Goal: Task Accomplishment & Management: Manage account settings

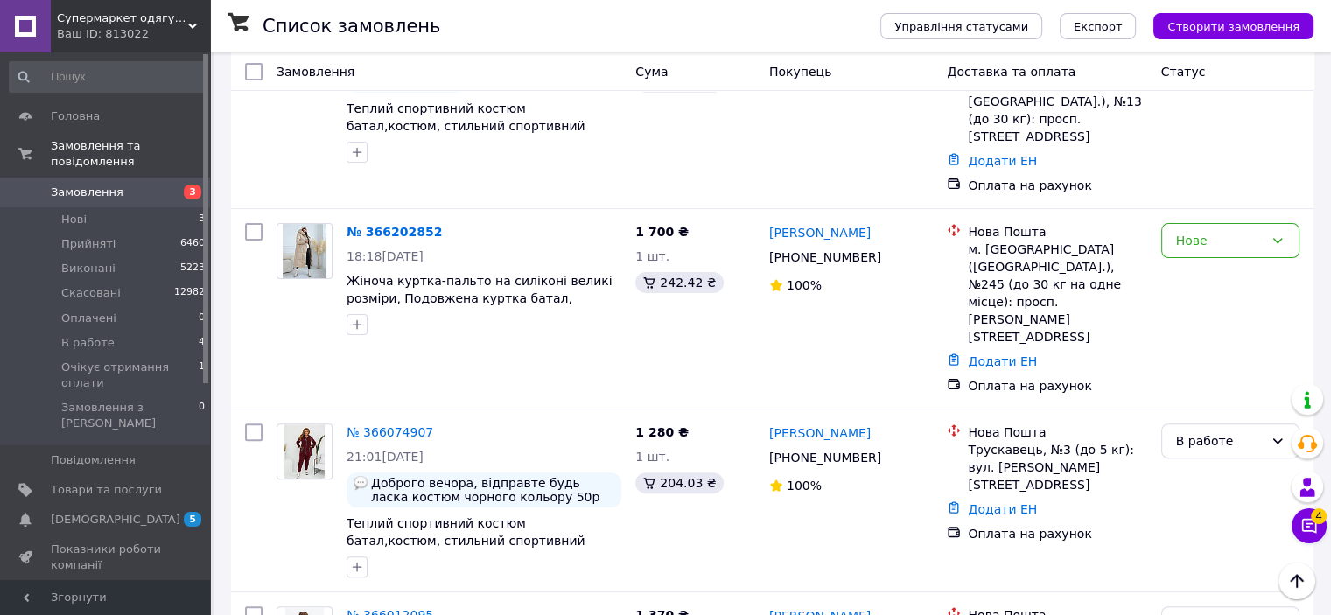
scroll to position [438, 0]
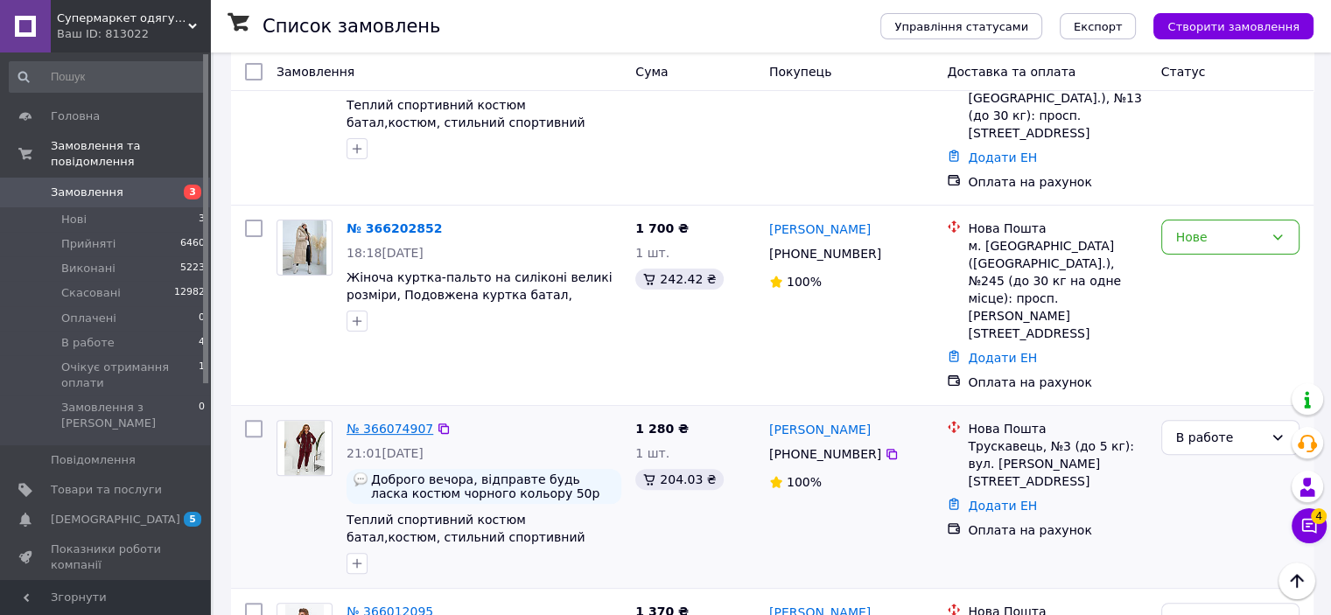
click at [383, 422] on link "№ 366074907" at bounding box center [390, 429] width 87 height 14
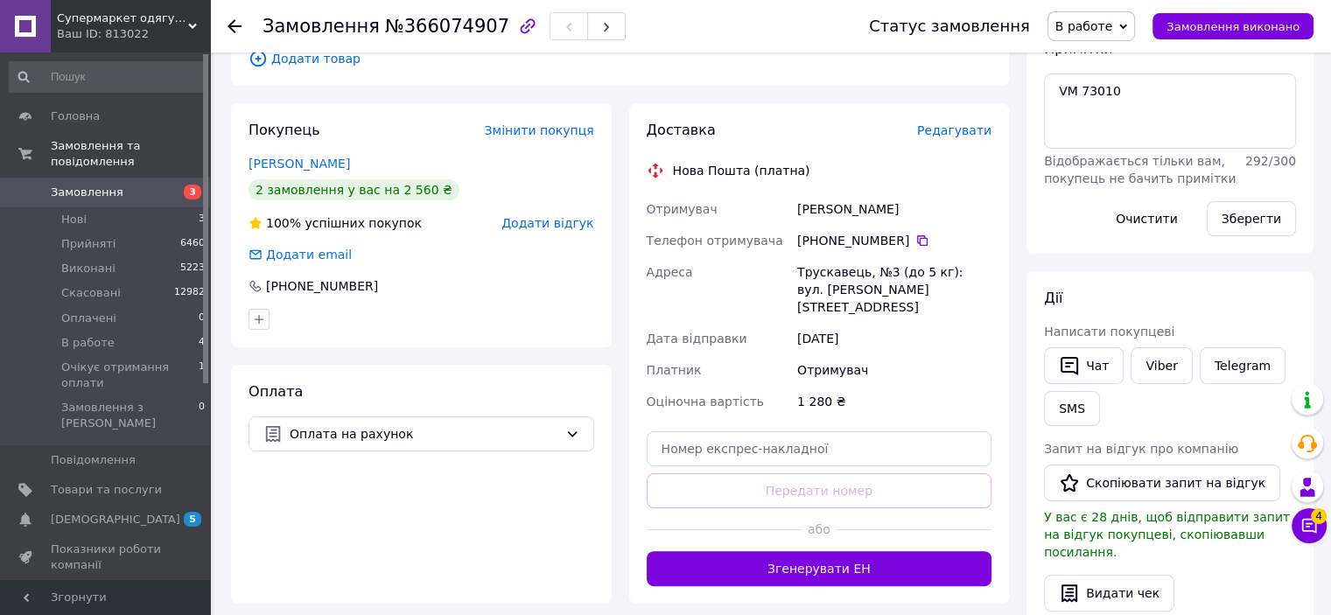
scroll to position [350, 0]
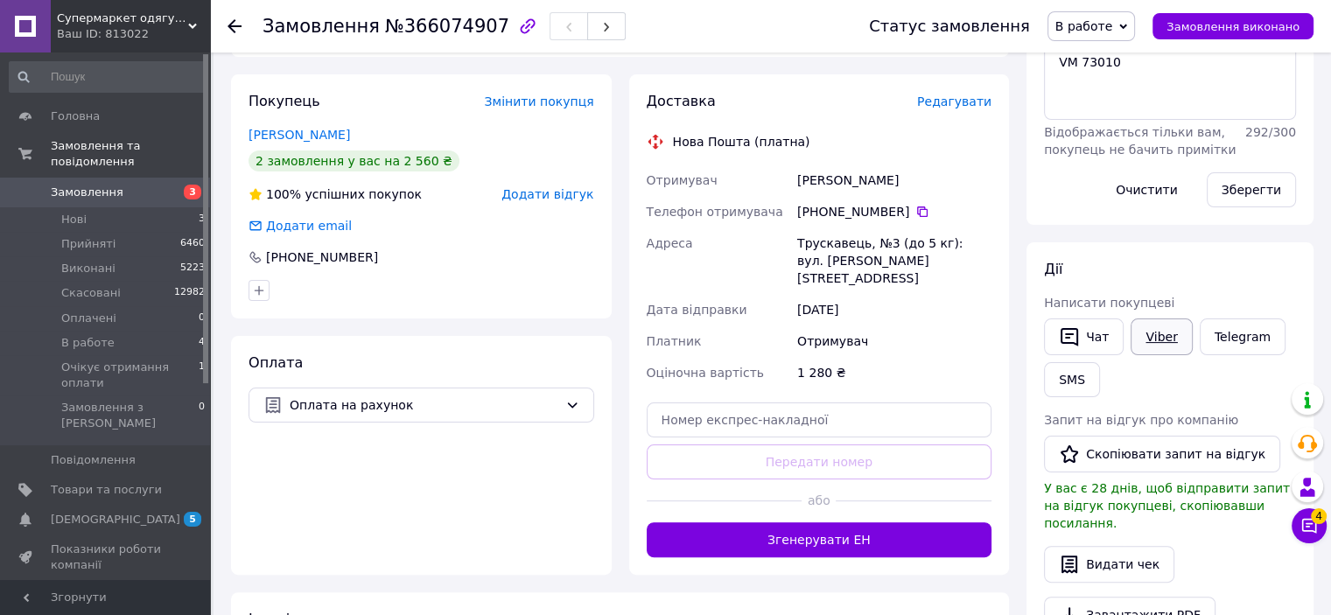
click at [1156, 338] on link "Viber" at bounding box center [1161, 337] width 61 height 37
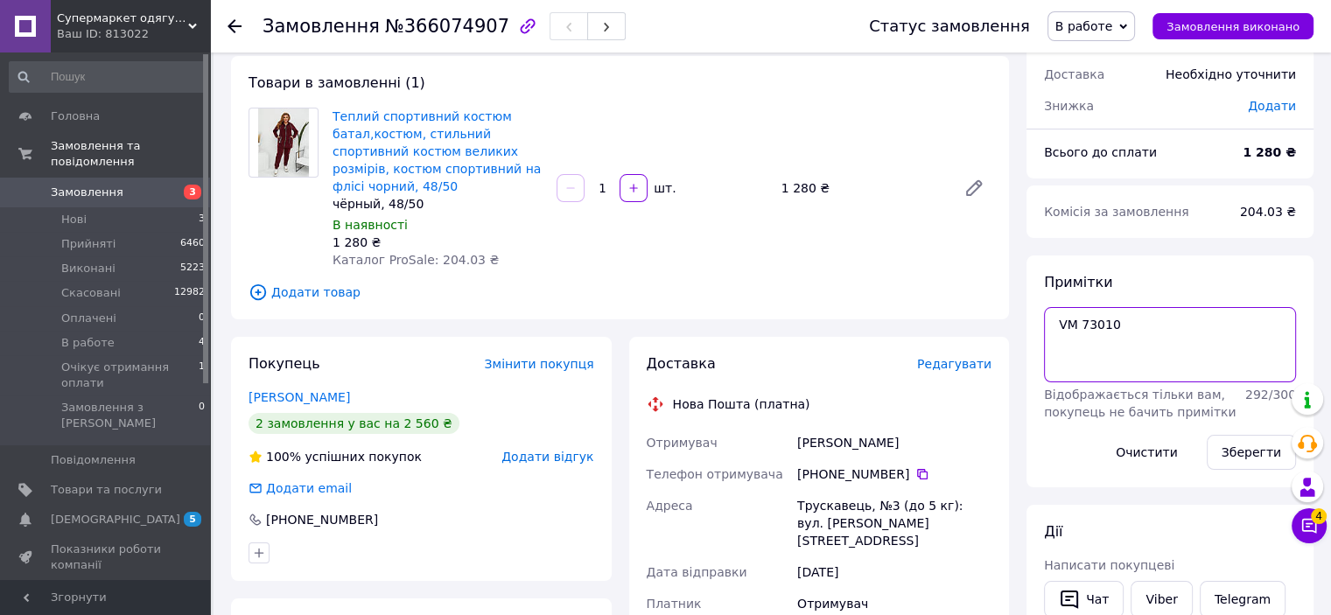
drag, startPoint x: 1134, startPoint y: 321, endPoint x: 1026, endPoint y: 338, distance: 109.8
click at [1027, 338] on div "Примітки VM 73010 Відображається тільки вам, покупець не бачить примітки 292 / …" at bounding box center [1170, 372] width 287 height 232
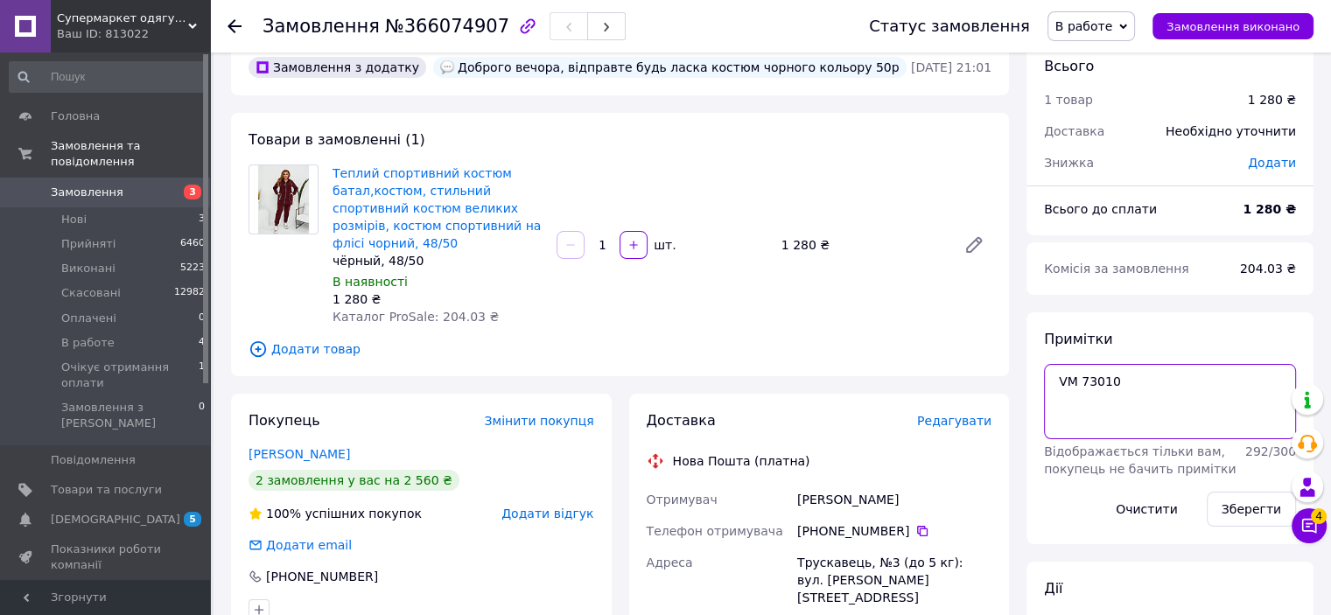
scroll to position [0, 0]
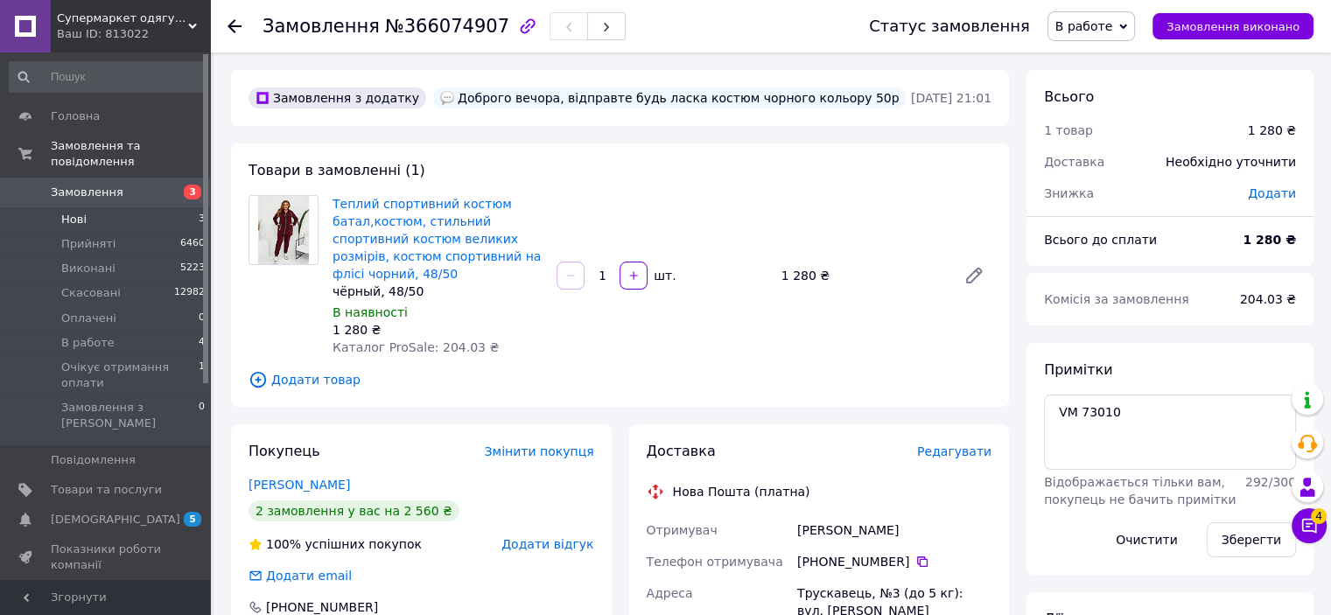
click at [81, 212] on span "Нові" at bounding box center [73, 220] width 25 height 16
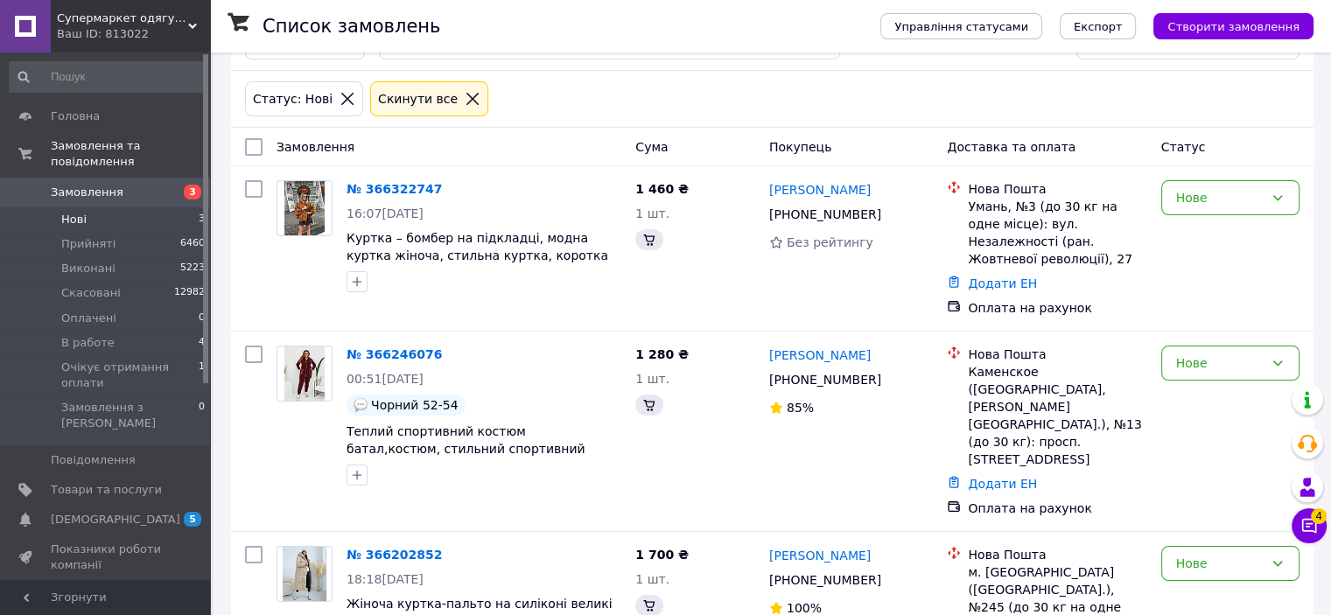
scroll to position [183, 0]
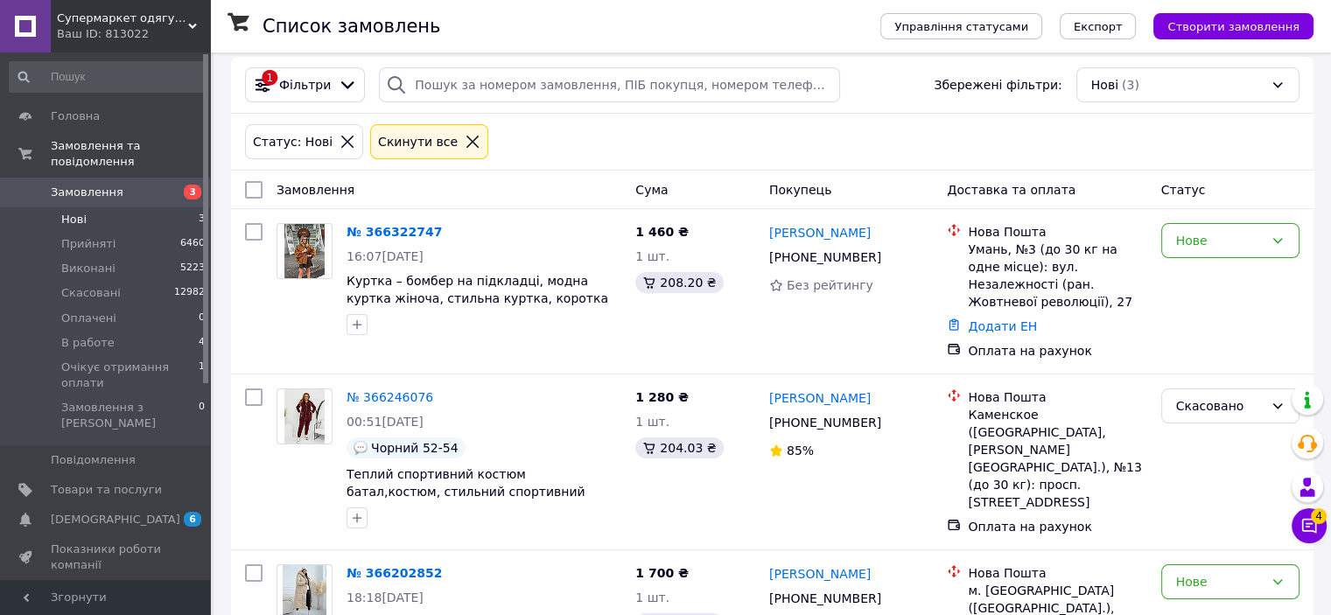
scroll to position [183, 0]
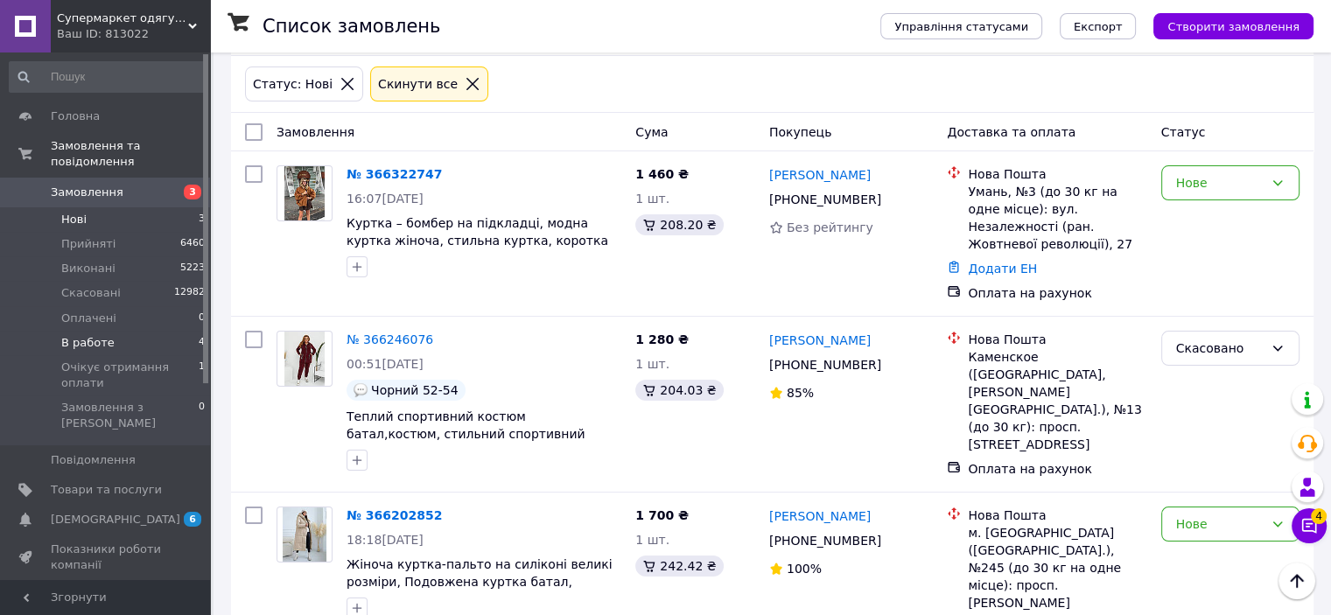
click at [95, 335] on span "В работе" at bounding box center [87, 343] width 53 height 16
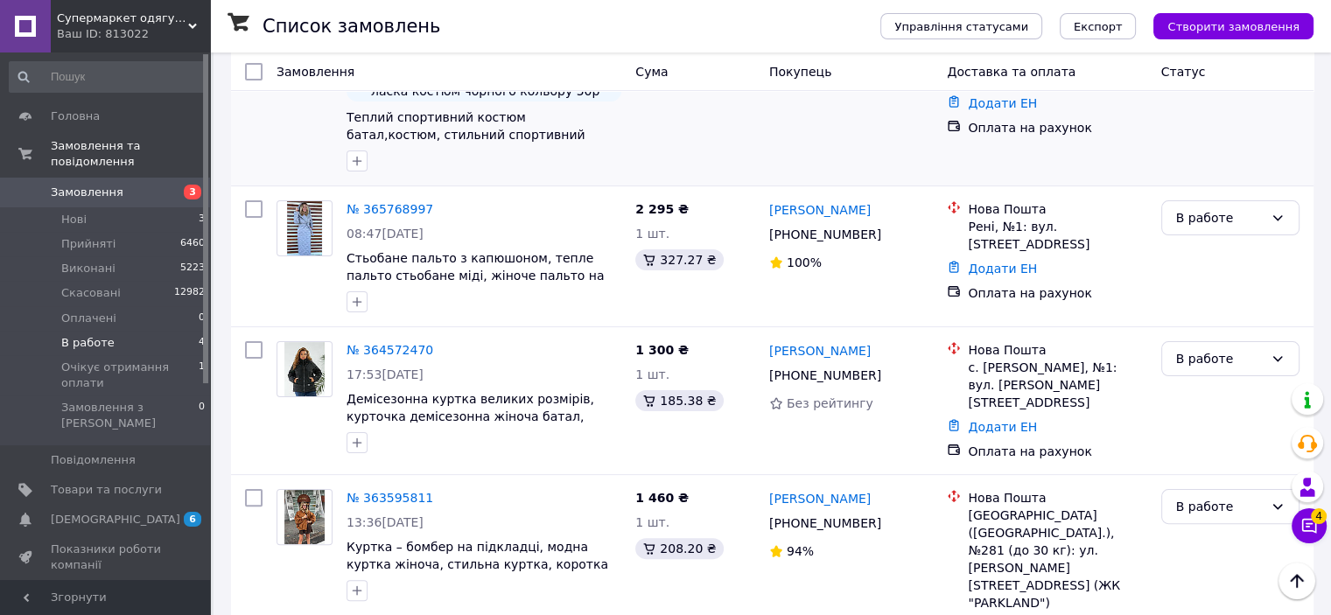
scroll to position [332, 0]
click at [400, 342] on link "№ 364572470" at bounding box center [390, 349] width 87 height 14
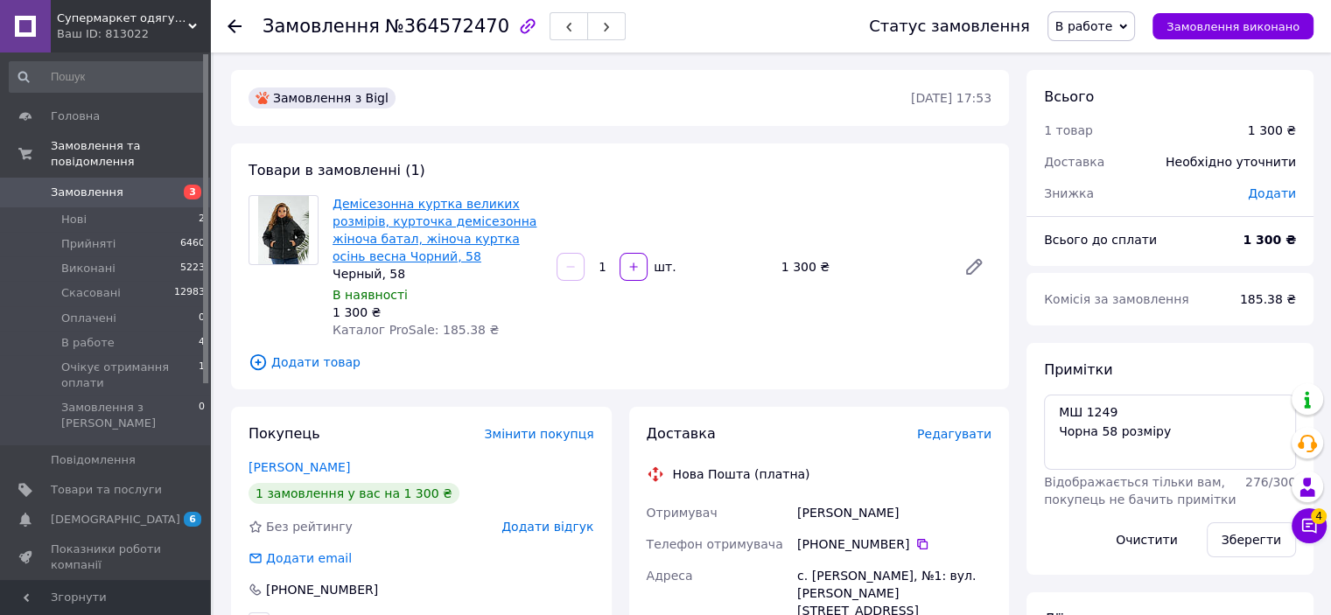
click at [379, 215] on link "Демісезонна куртка великих розмірів, курточка демісезонна жіноча батал, жіноча …" at bounding box center [435, 230] width 204 height 67
click at [75, 335] on span "В работе" at bounding box center [87, 343] width 53 height 16
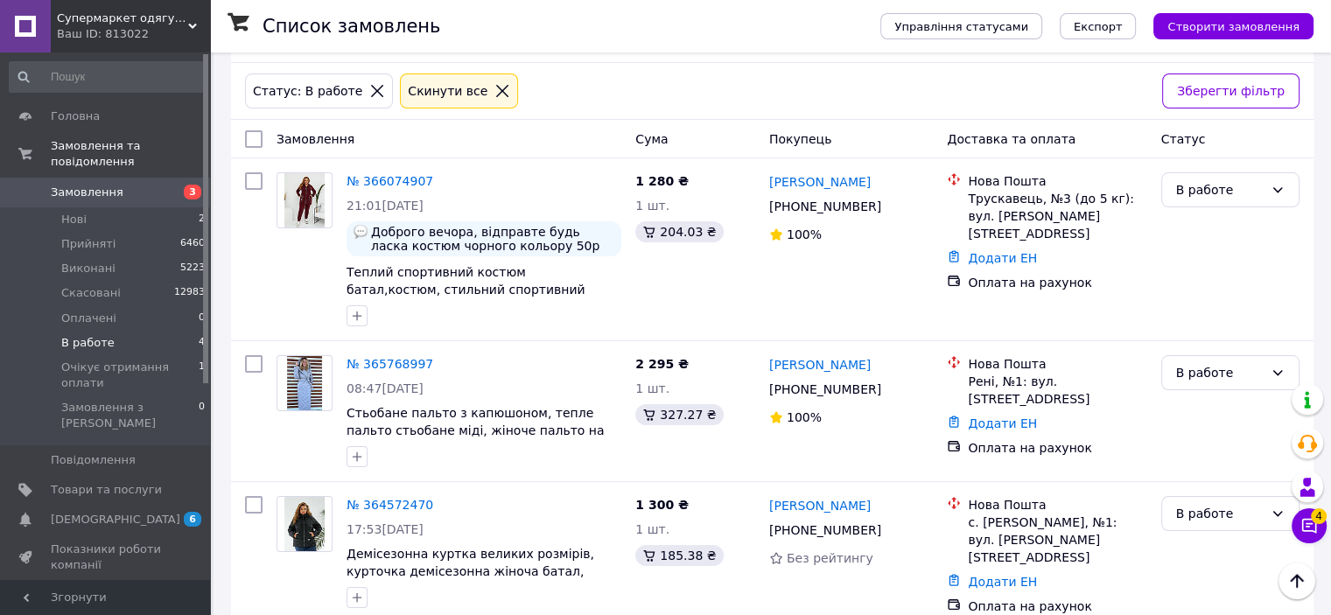
scroll to position [62, 0]
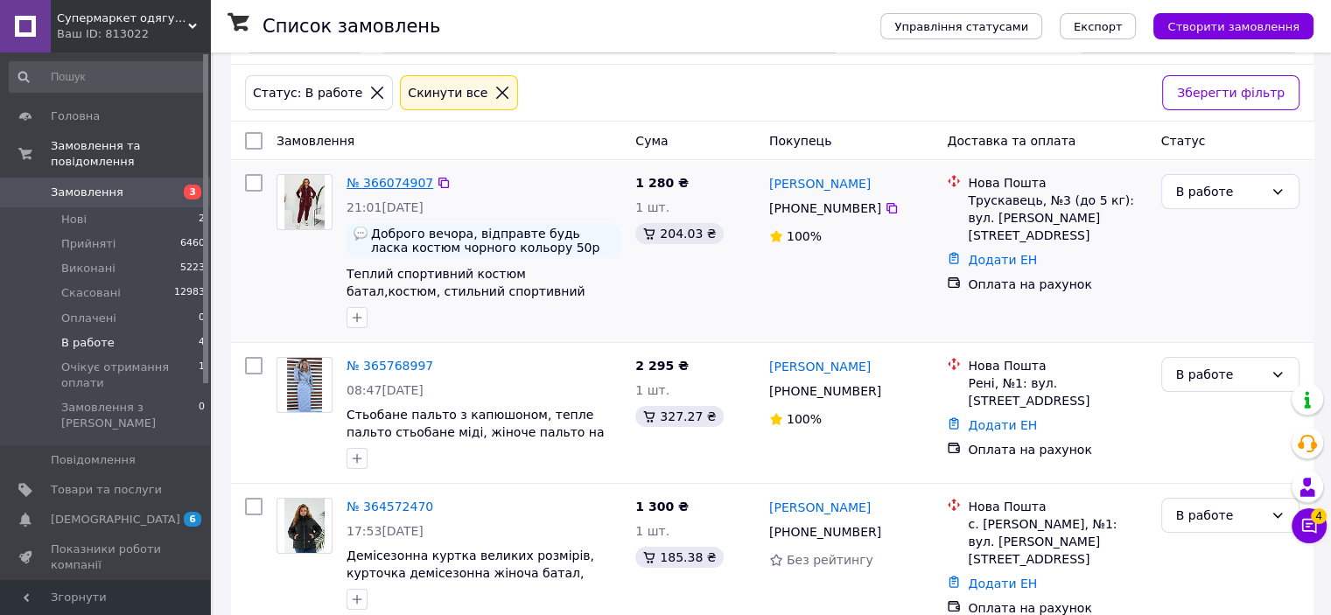
click at [391, 178] on link "№ 366074907" at bounding box center [390, 183] width 87 height 14
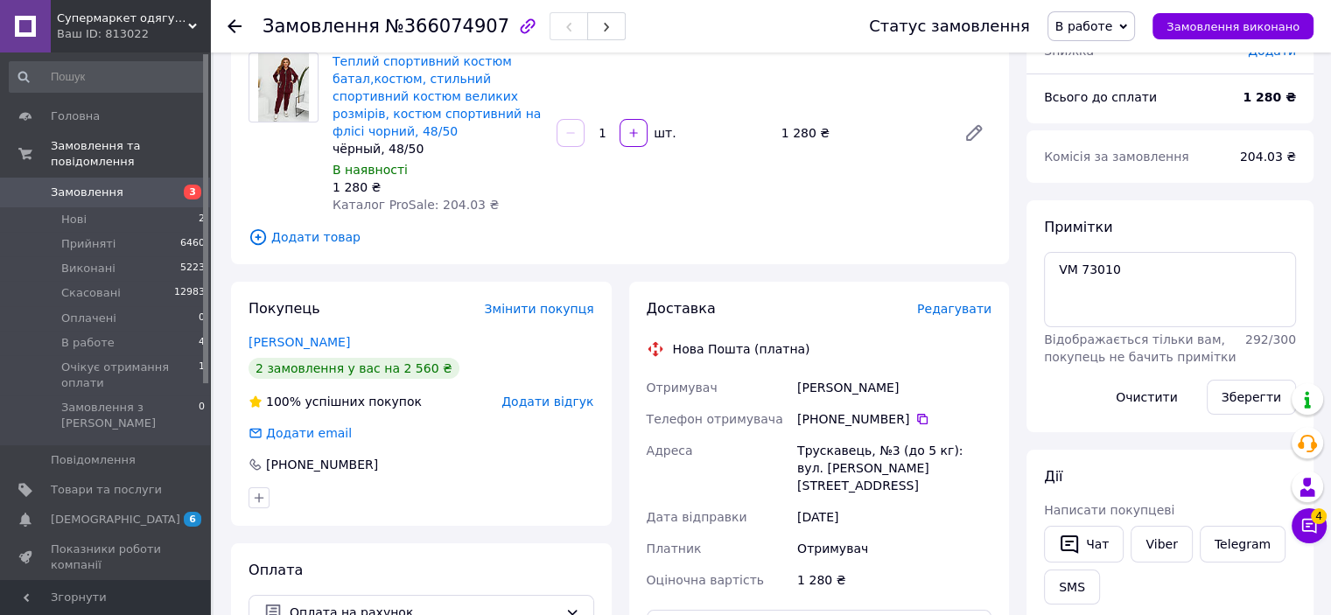
scroll to position [237, 0]
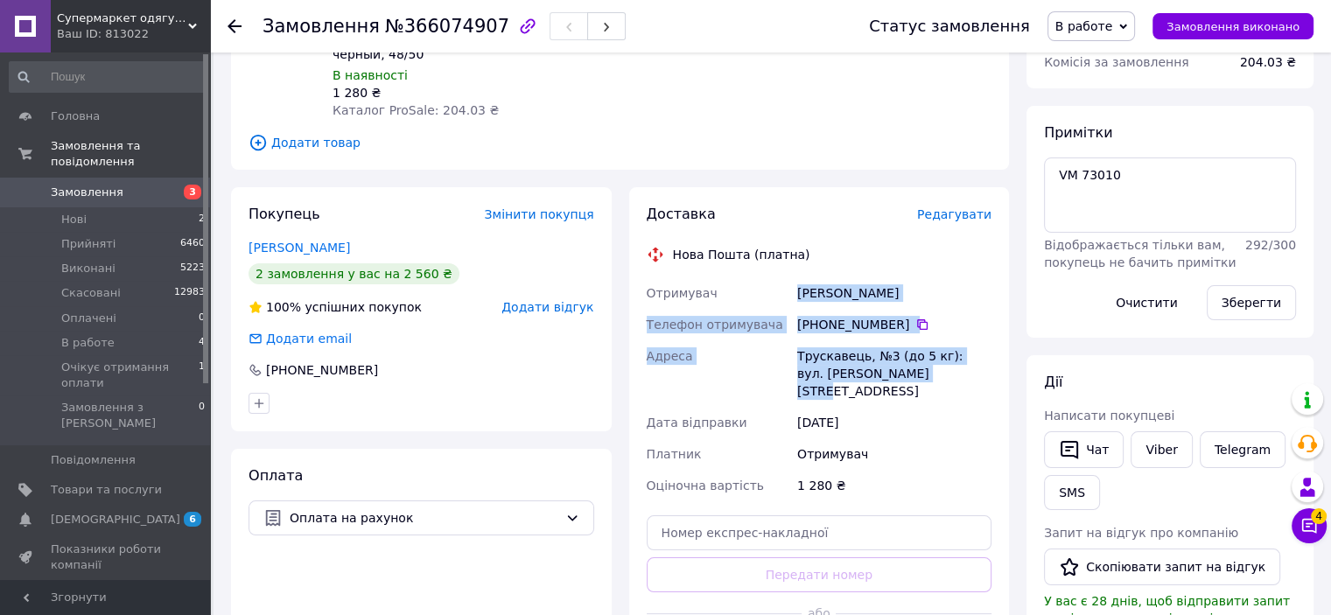
drag, startPoint x: 798, startPoint y: 272, endPoint x: 921, endPoint y: 349, distance: 144.7
click at [921, 349] on div "Отримувач Міняйло Вероніка Телефон отримувача +380 97 152 06 05   Адреса Труска…" at bounding box center [819, 389] width 353 height 224
copy div "Міняйло Вероніка Телефон отримувача +380 97 152 06 05   Адреса Трускавець, №3 (…"
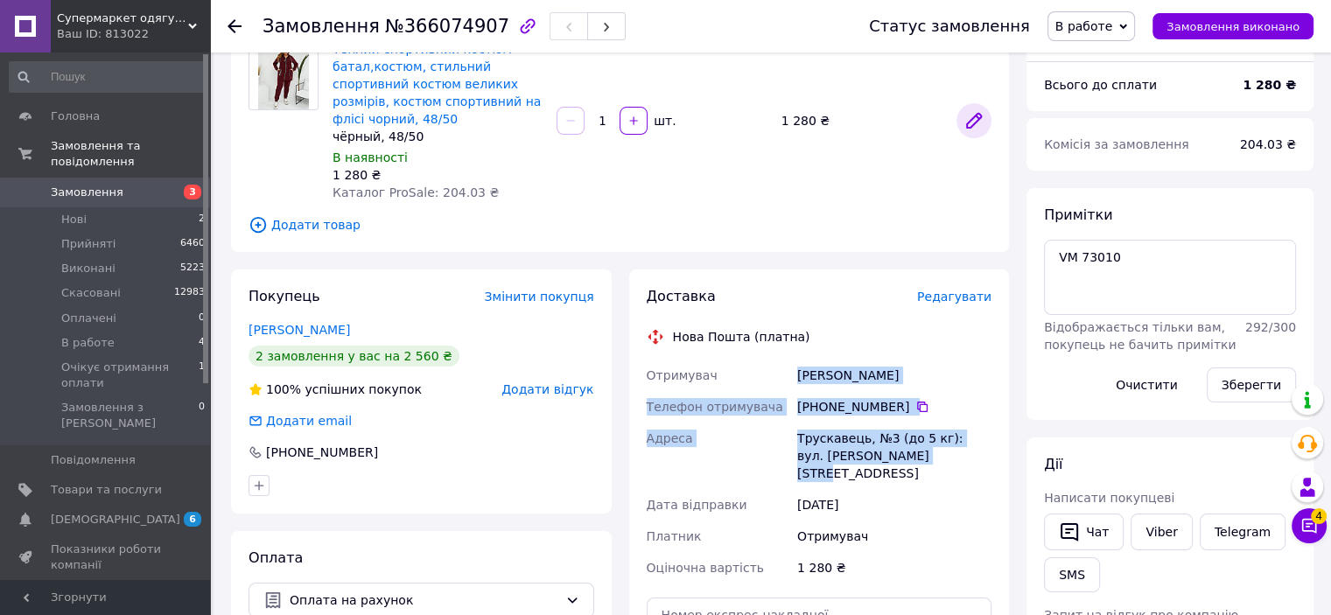
scroll to position [0, 0]
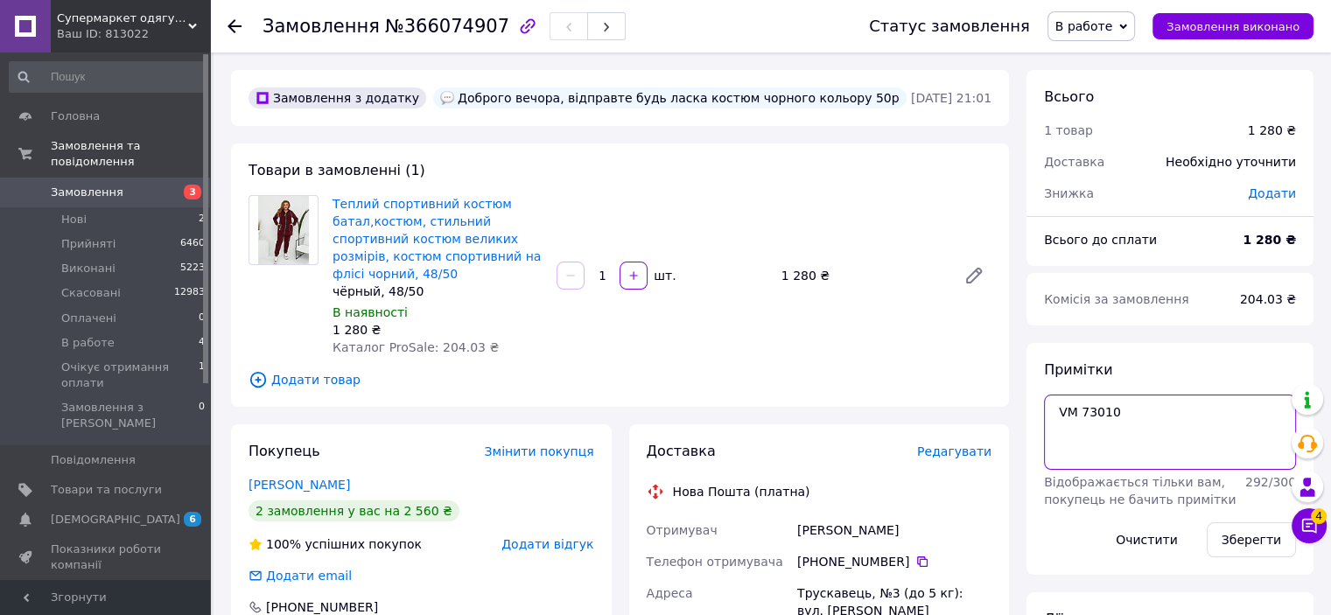
click at [1135, 409] on textarea "VM 73010" at bounding box center [1170, 432] width 252 height 75
type textarea "VM 73010 48-50 черній"
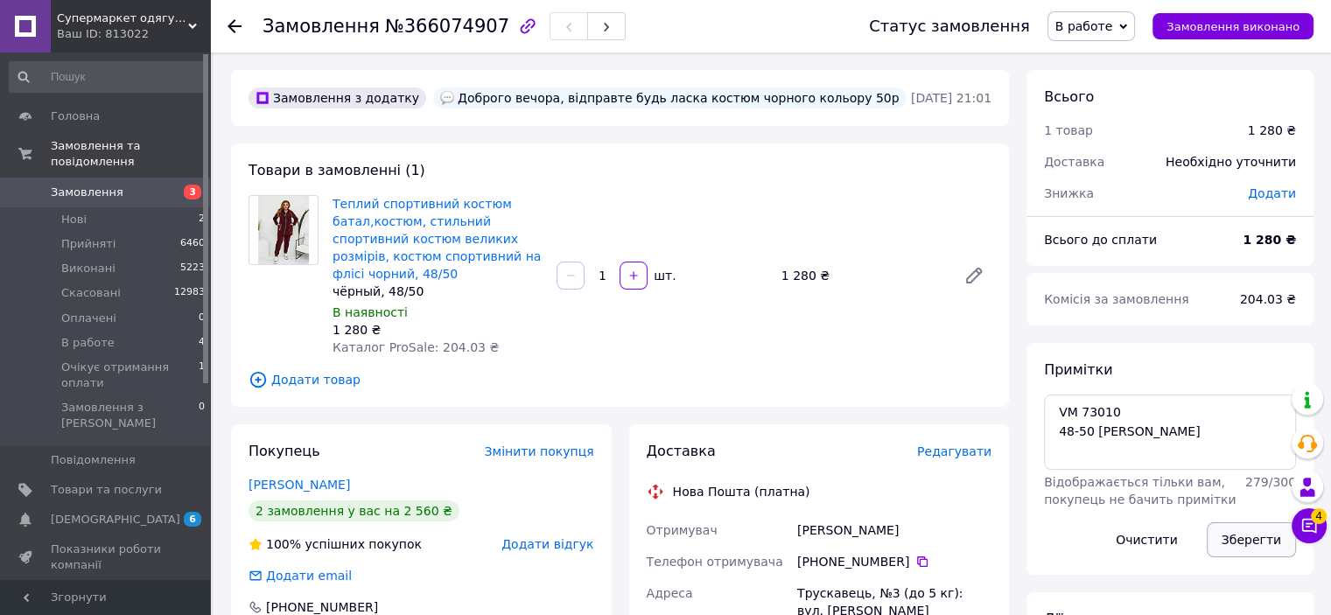
click at [1239, 541] on button "Зберегти" at bounding box center [1251, 540] width 89 height 35
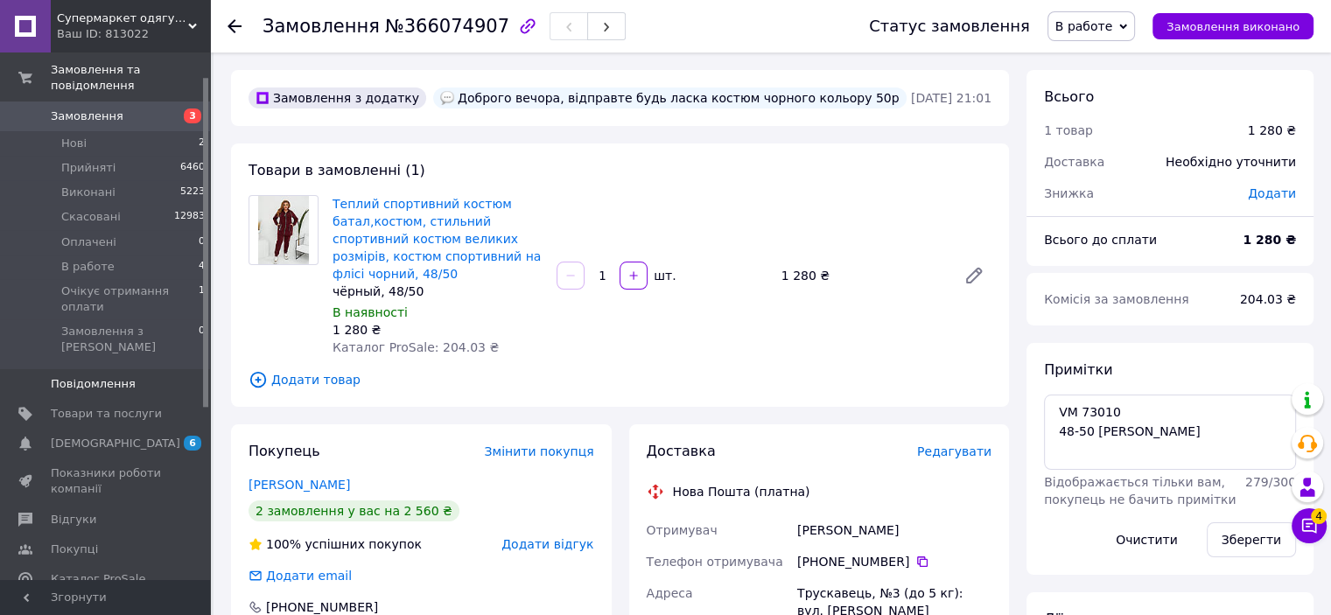
scroll to position [175, 0]
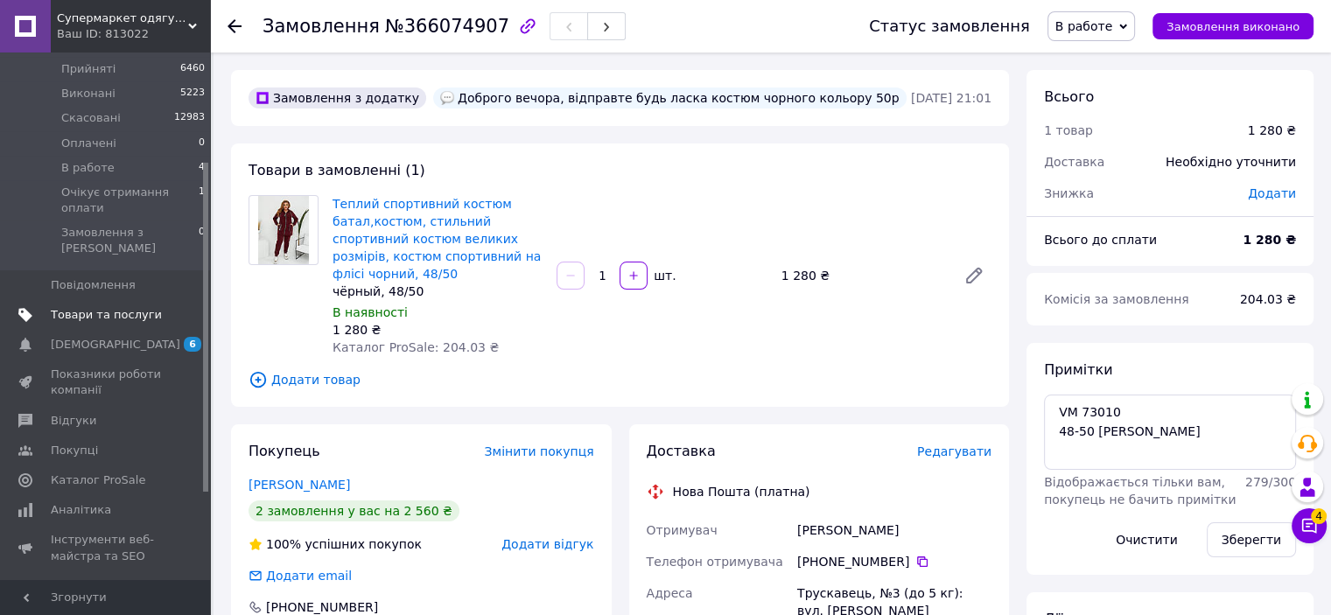
click at [81, 307] on span "Товари та послуги" at bounding box center [106, 315] width 111 height 16
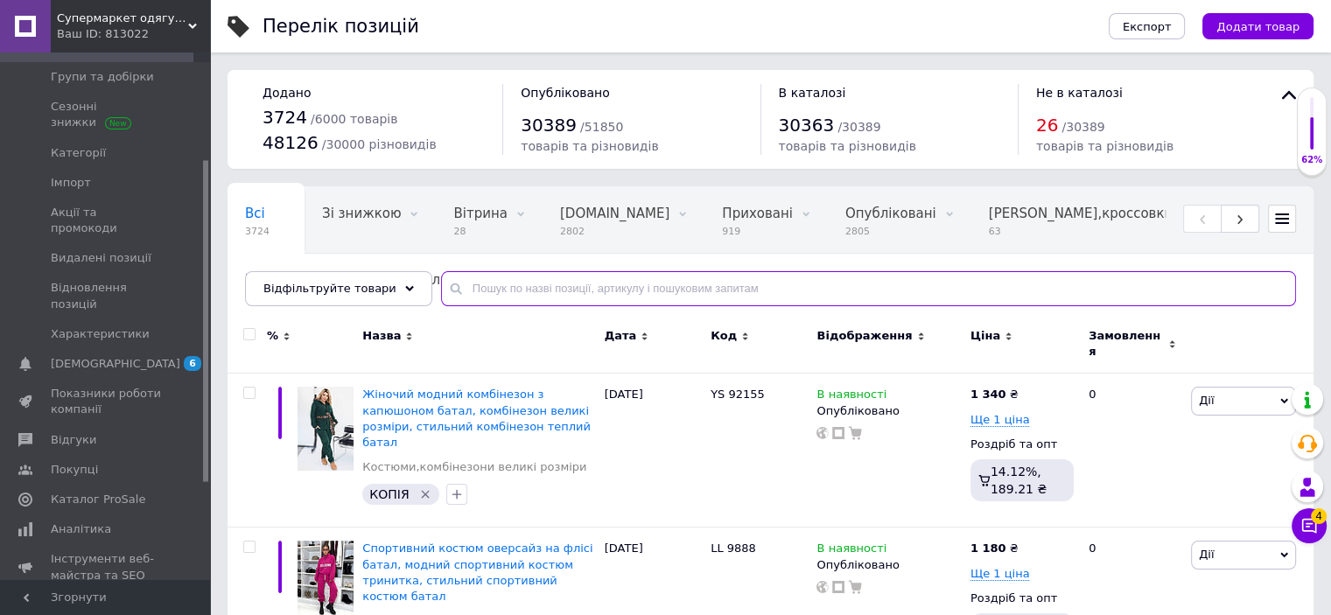
click at [481, 285] on input "text" at bounding box center [868, 288] width 855 height 35
paste input "VM 73010"
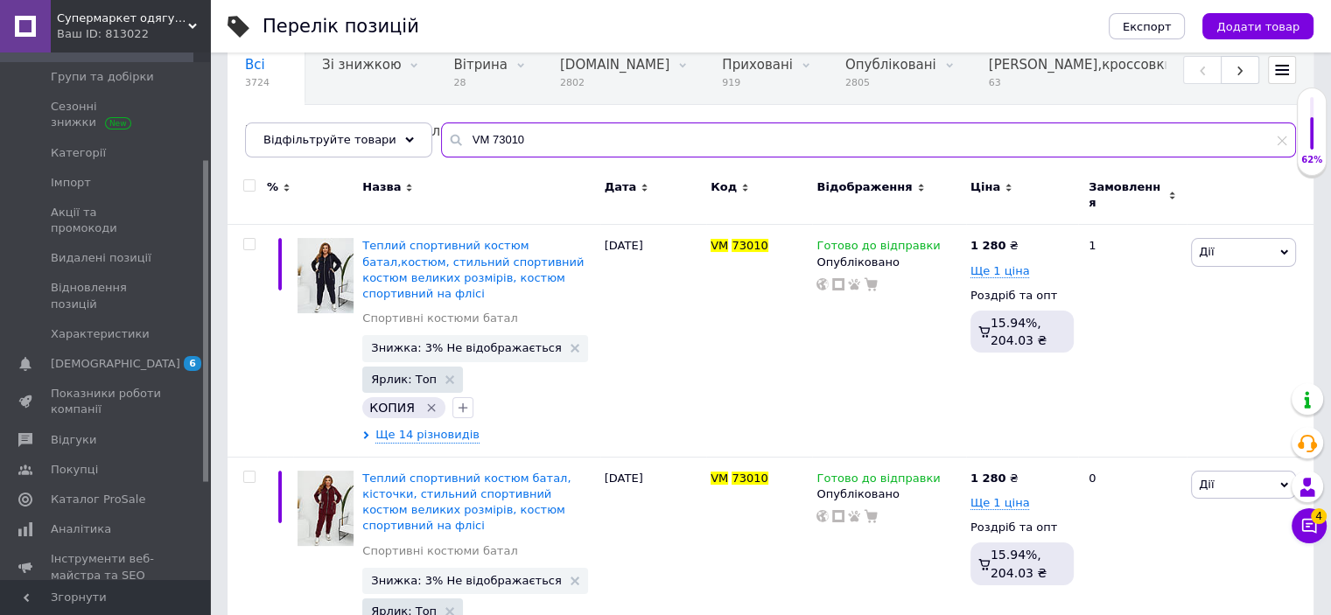
scroll to position [196, 0]
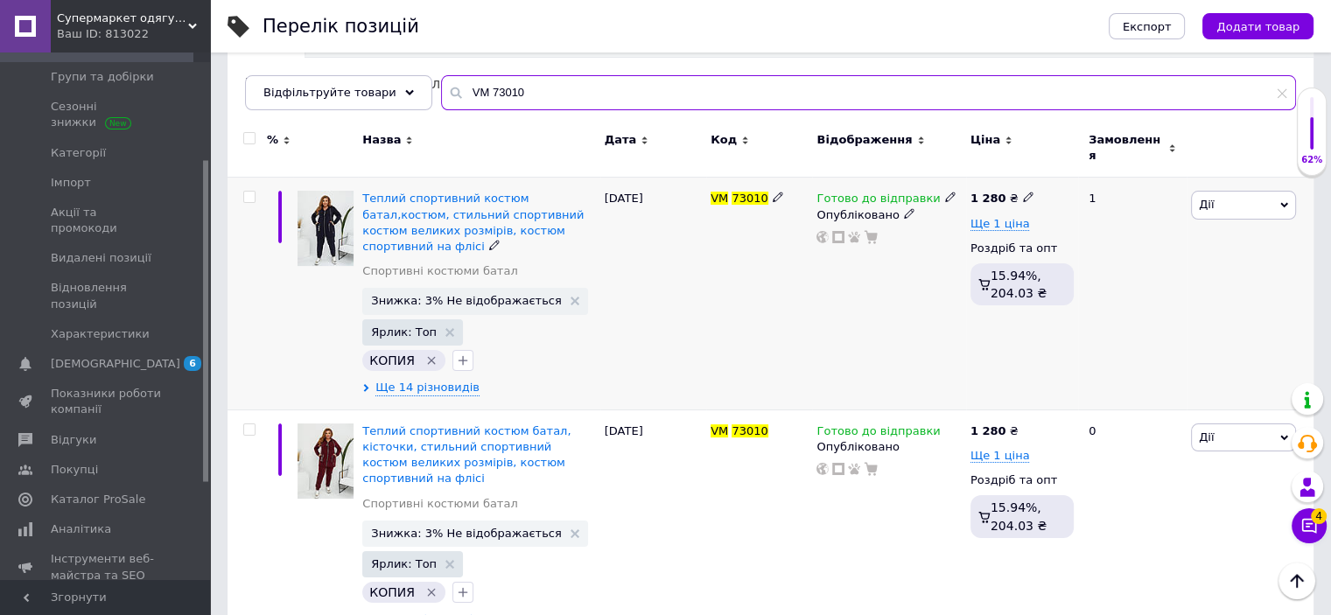
type input "VM 73010"
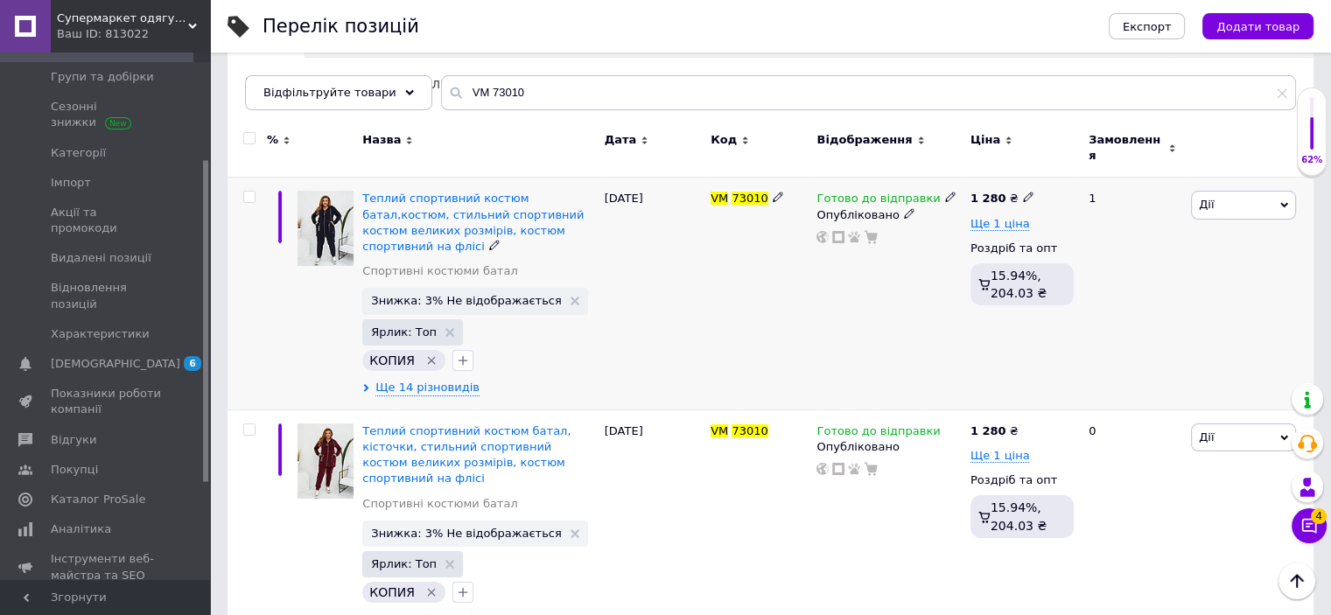
click at [1023, 192] on icon at bounding box center [1028, 197] width 11 height 11
drag, startPoint x: 1080, startPoint y: 169, endPoint x: 1036, endPoint y: 168, distance: 43.8
click at [1036, 168] on div "Ціна 1280 Валюта ₴ $ EUR CHF GBP ¥ PLN ₸ MDL HUF KGS CNY TRY KRW lei" at bounding box center [1150, 200] width 238 height 146
type input "1350"
click at [1084, 335] on div "1" at bounding box center [1132, 294] width 109 height 233
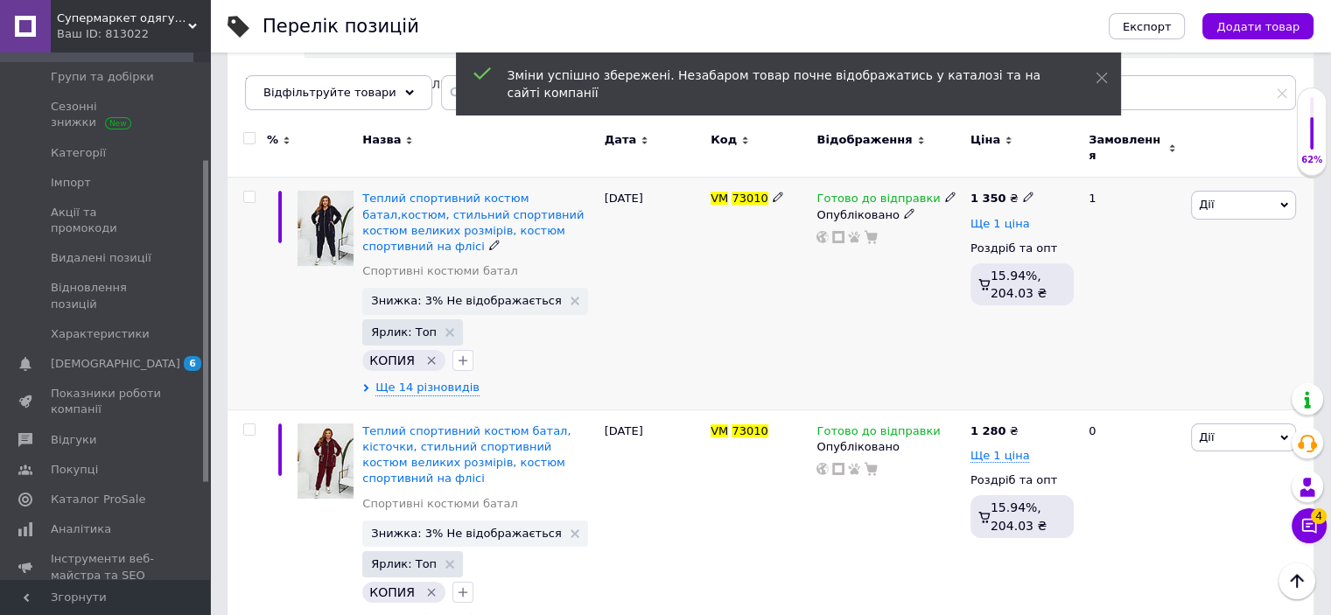
click at [1012, 217] on span "Ще 1 ціна" at bounding box center [1001, 224] width 60 height 14
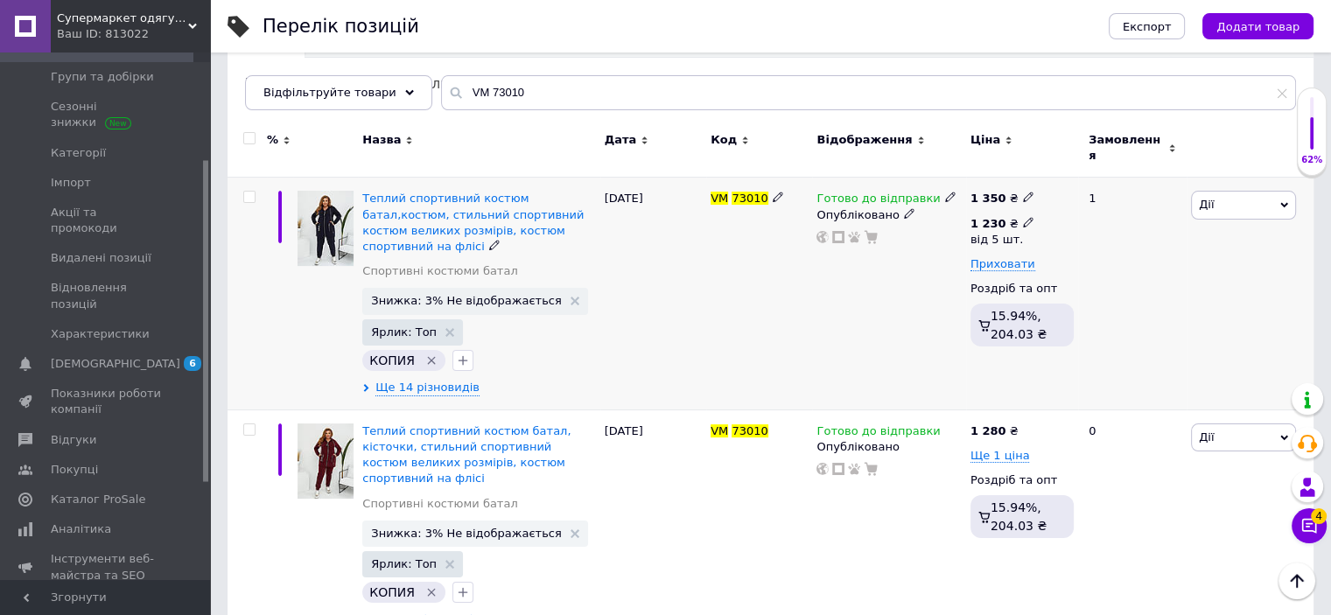
click at [1023, 217] on icon at bounding box center [1028, 222] width 11 height 11
drag, startPoint x: 1094, startPoint y: 163, endPoint x: 1040, endPoint y: 173, distance: 55.3
click at [1040, 172] on div "Ціна 1230 Валюта ₴ $ EUR CHF GBP ¥ PLN ₸ MDL HUF KGS CNY TRY KRW lei від 5 шт." at bounding box center [1153, 233] width 238 height 190
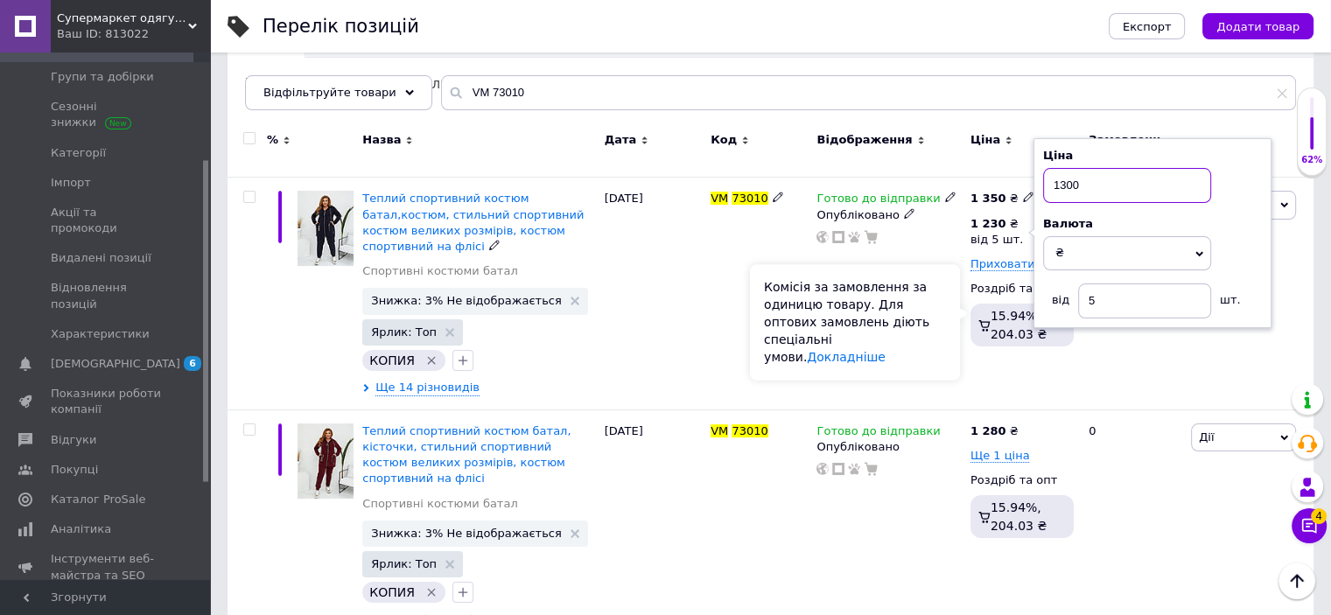
type input "1300"
click at [895, 341] on div "Комісія за замовлення за одиницю товару. Для оптових замовлень діють спеціальні…" at bounding box center [855, 322] width 210 height 116
